Goal: Task Accomplishment & Management: Manage account settings

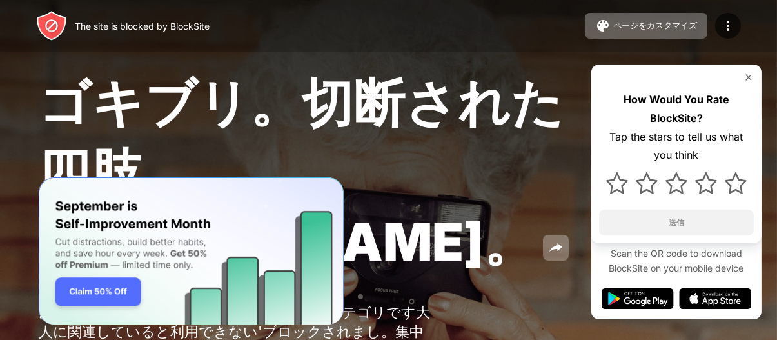
click at [750, 81] on img at bounding box center [748, 77] width 10 height 10
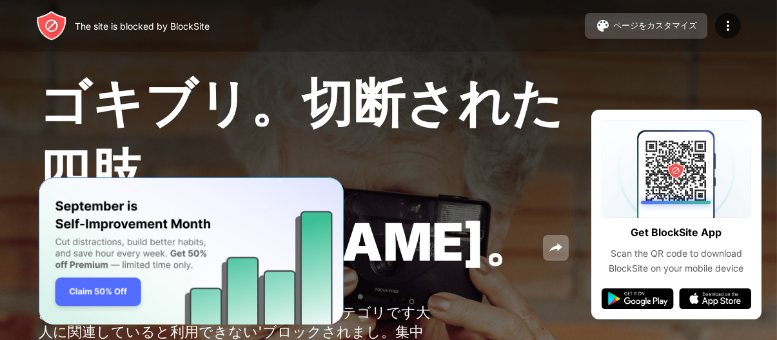
click at [659, 14] on button "ページをカスタマイズ" at bounding box center [646, 26] width 122 height 26
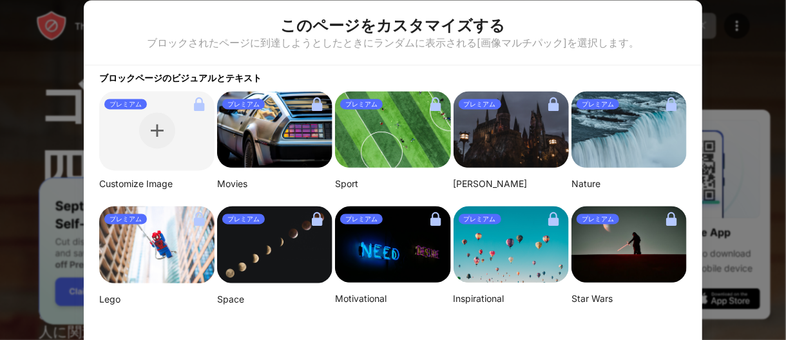
click at [756, 53] on div at bounding box center [393, 170] width 786 height 340
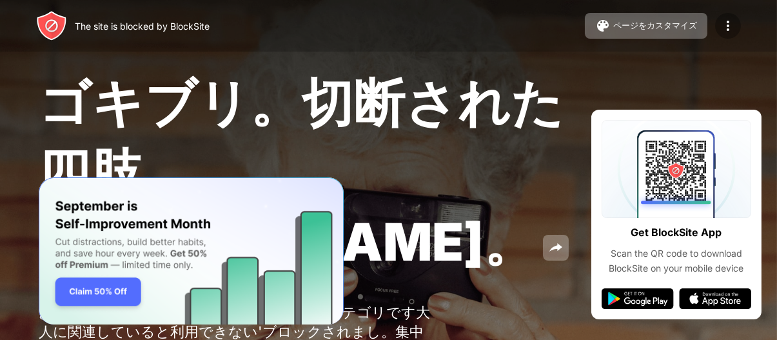
click at [727, 19] on img at bounding box center [727, 25] width 15 height 15
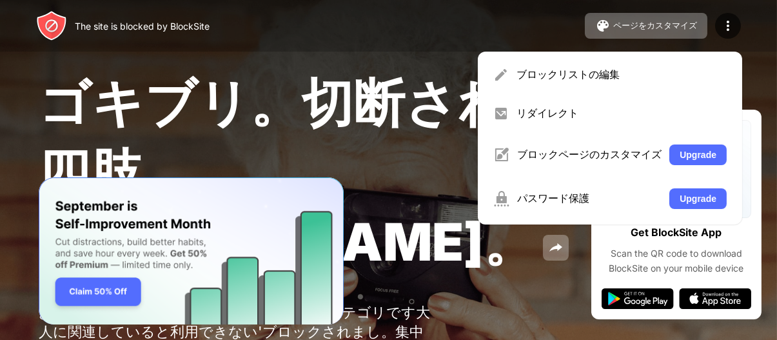
click at [514, 244] on div "ゴキブリ。切断された四肢。[PERSON_NAME]。" at bounding box center [318, 174] width 559 height 209
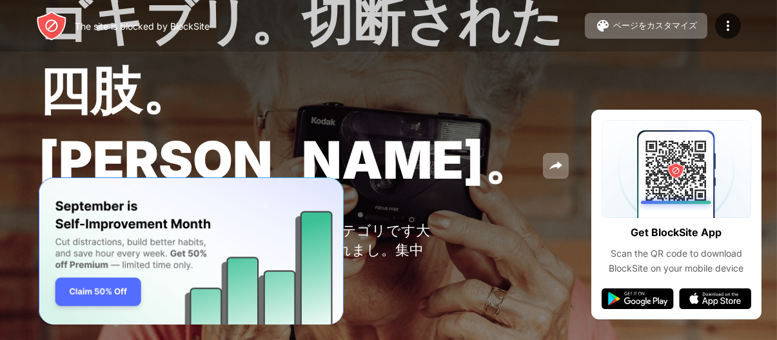
scroll to position [147, 0]
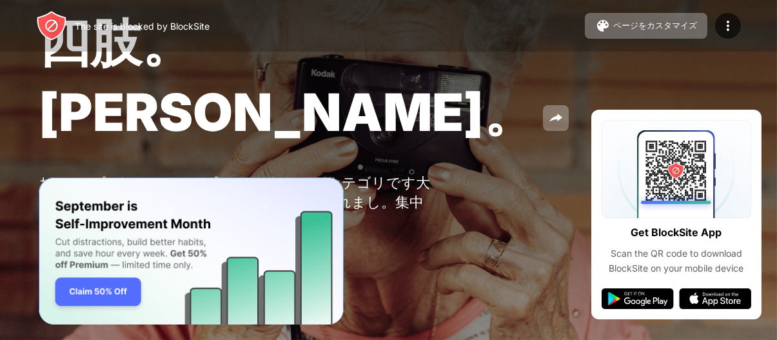
click at [434, 96] on div "ゴキブリ。切断された四肢。[PERSON_NAME]。" at bounding box center [318, 44] width 559 height 209
click at [48, 23] on img at bounding box center [51, 25] width 31 height 31
